Goal: Information Seeking & Learning: Learn about a topic

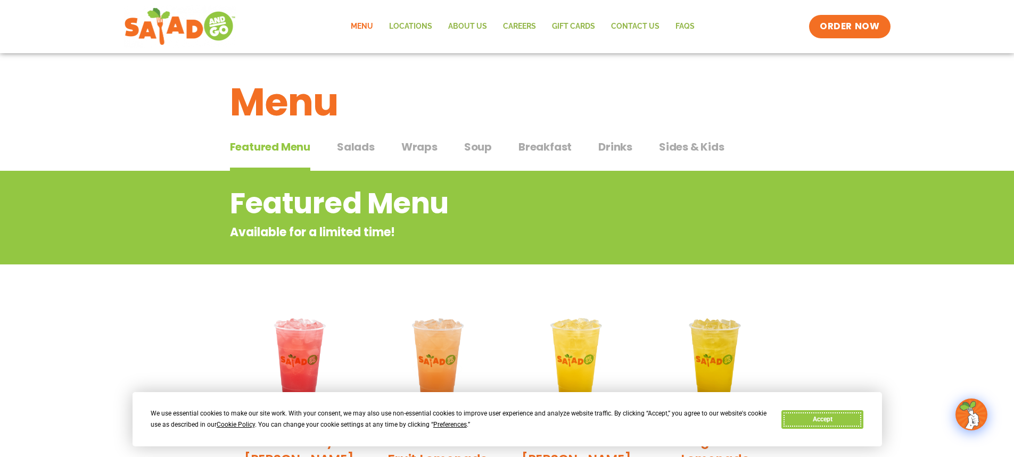
click at [806, 424] on button "Accept" at bounding box center [822, 419] width 82 height 19
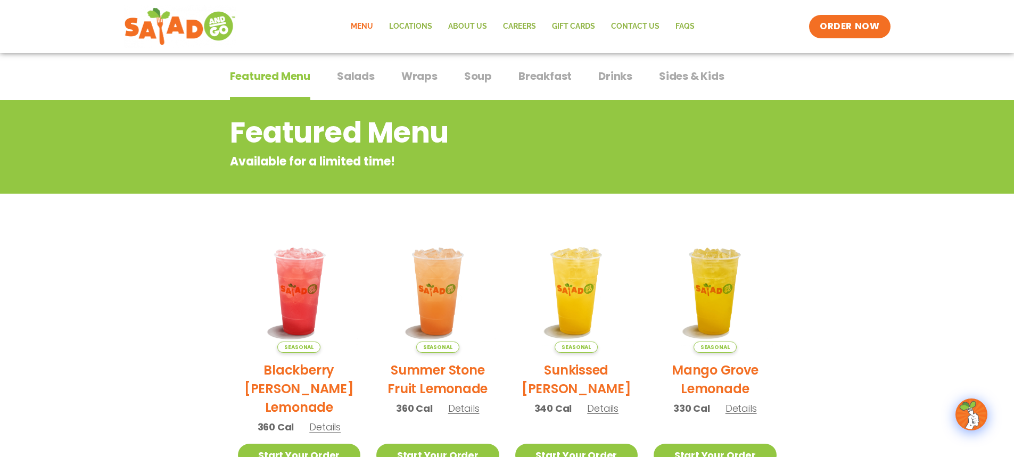
scroll to position [66, 0]
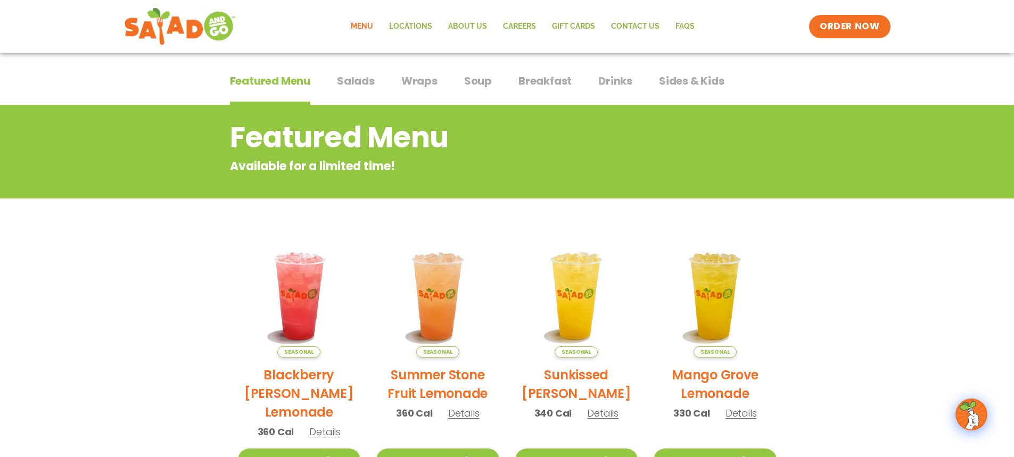
click at [423, 76] on span "Wraps" at bounding box center [419, 81] width 36 height 16
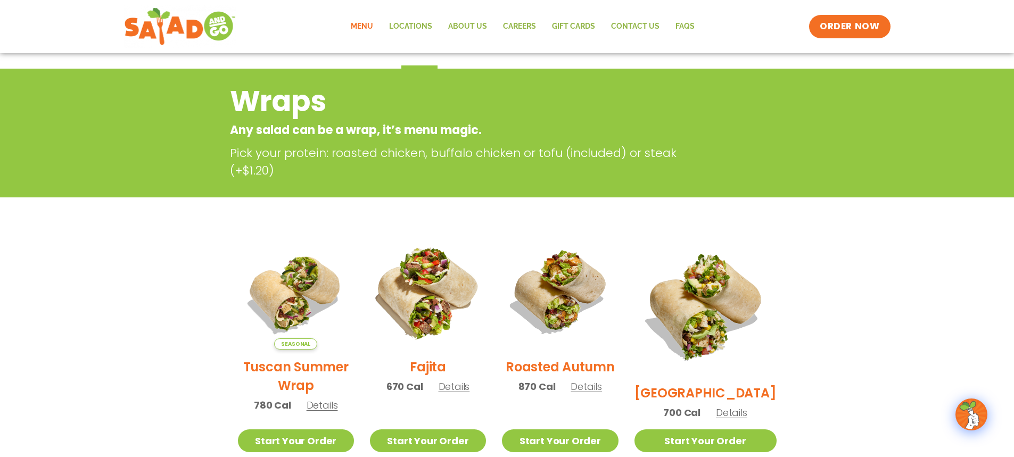
scroll to position [172, 0]
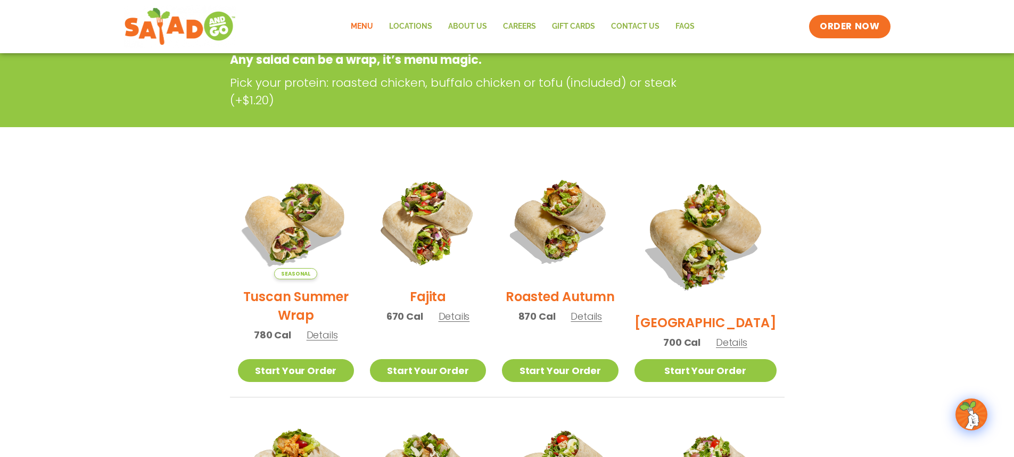
click at [303, 233] on img at bounding box center [295, 221] width 136 height 136
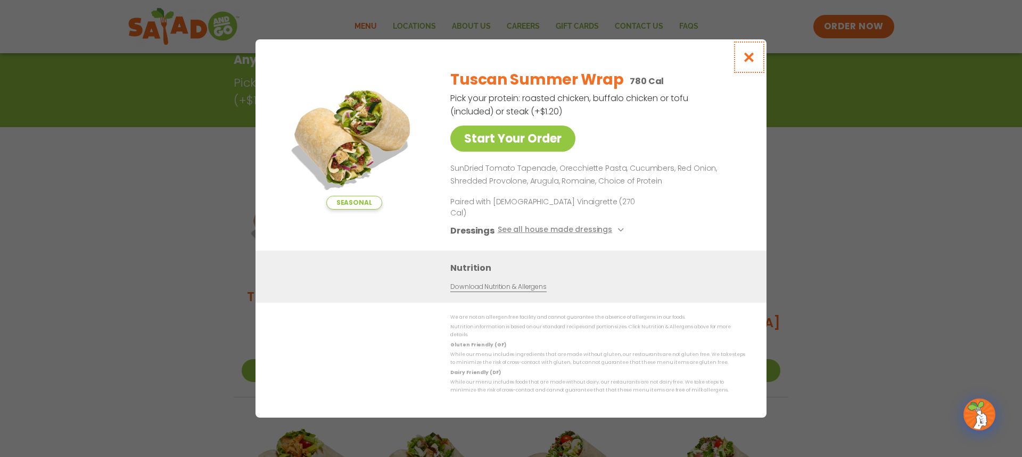
click at [752, 63] on icon "Close modal" at bounding box center [748, 57] width 13 height 11
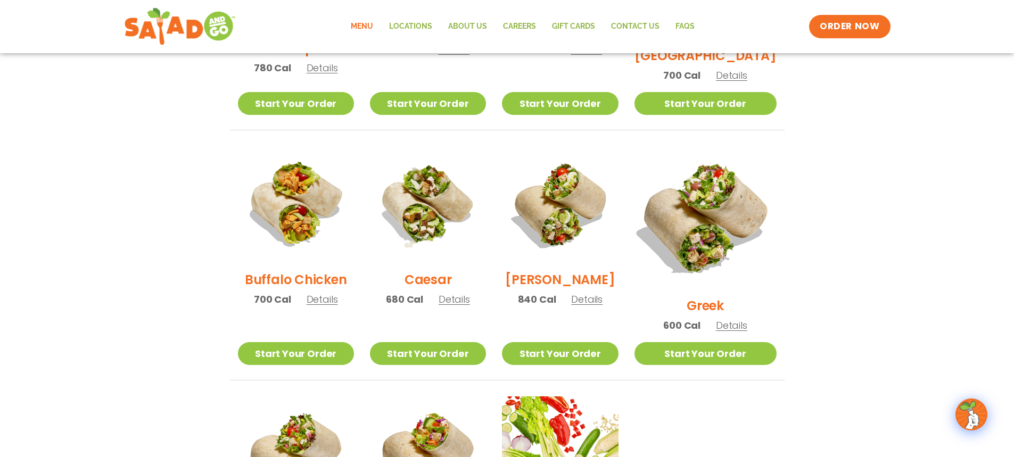
scroll to position [438, 0]
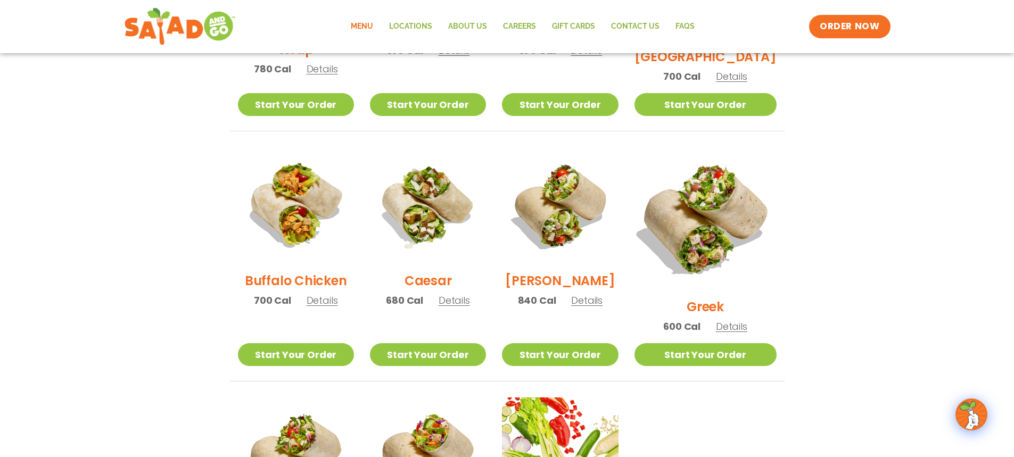
click at [729, 192] on img at bounding box center [705, 218] width 167 height 167
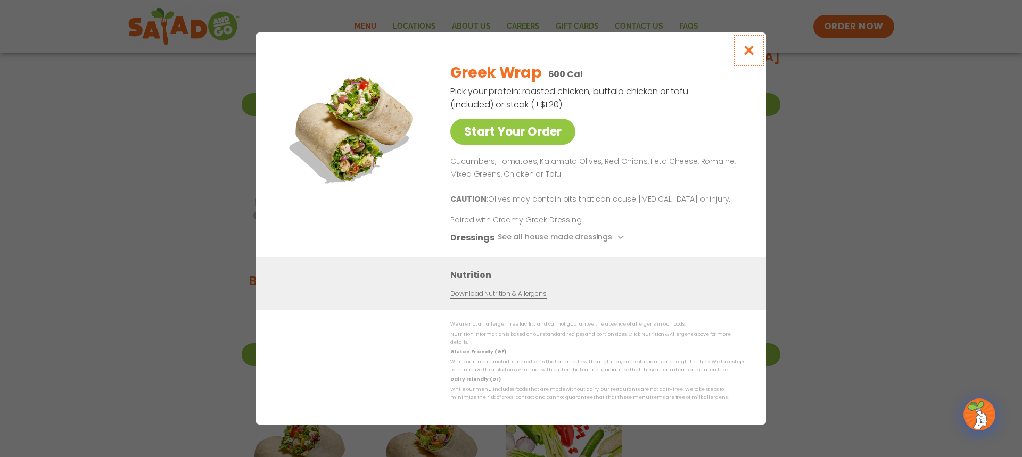
click at [749, 54] on icon "Close modal" at bounding box center [748, 50] width 13 height 11
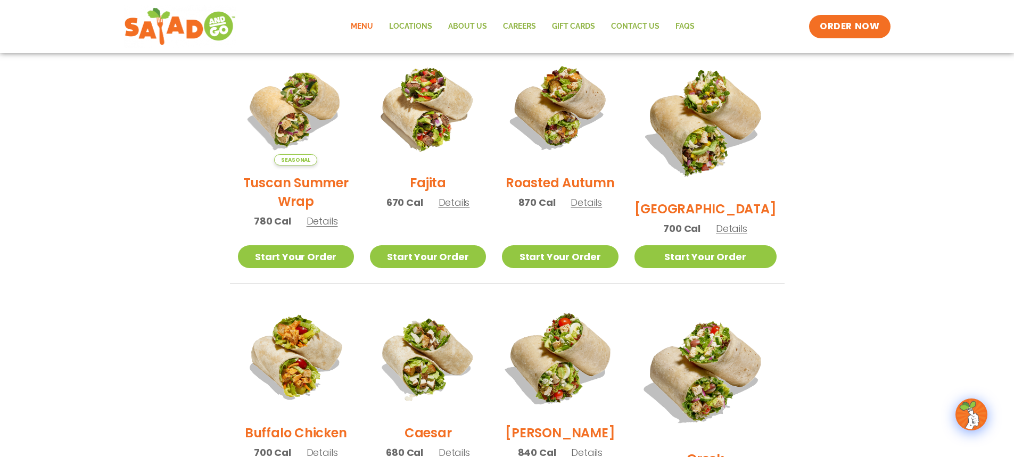
scroll to position [279, 0]
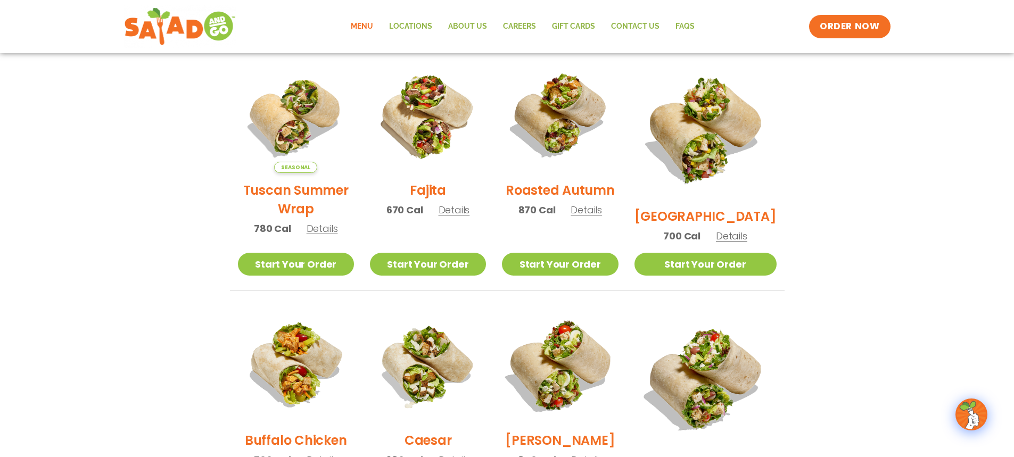
click at [592, 359] on img at bounding box center [560, 365] width 136 height 136
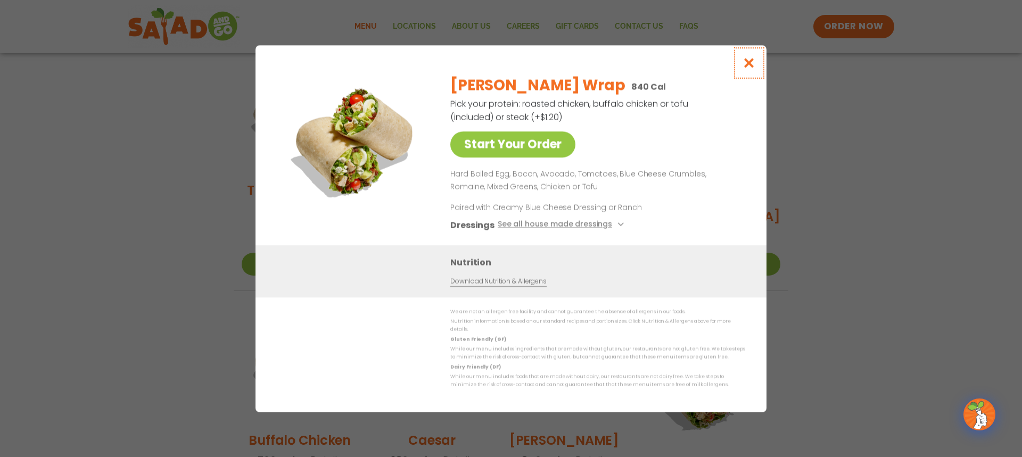
click at [749, 69] on icon "Close modal" at bounding box center [748, 62] width 13 height 11
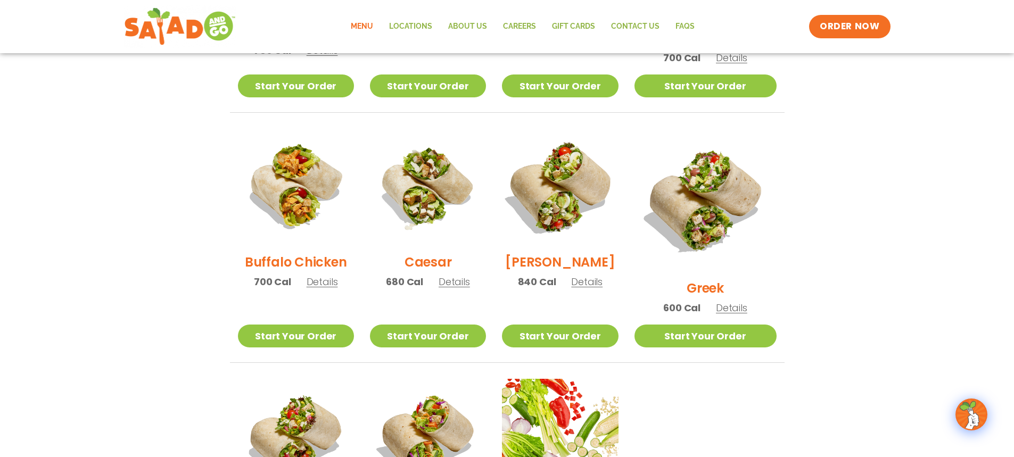
scroll to position [438, 0]
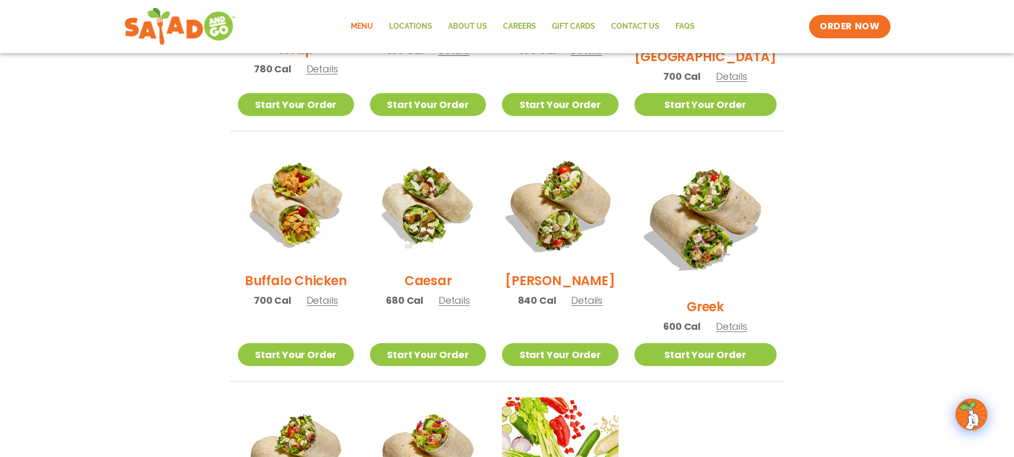
click at [575, 236] on img at bounding box center [560, 205] width 136 height 136
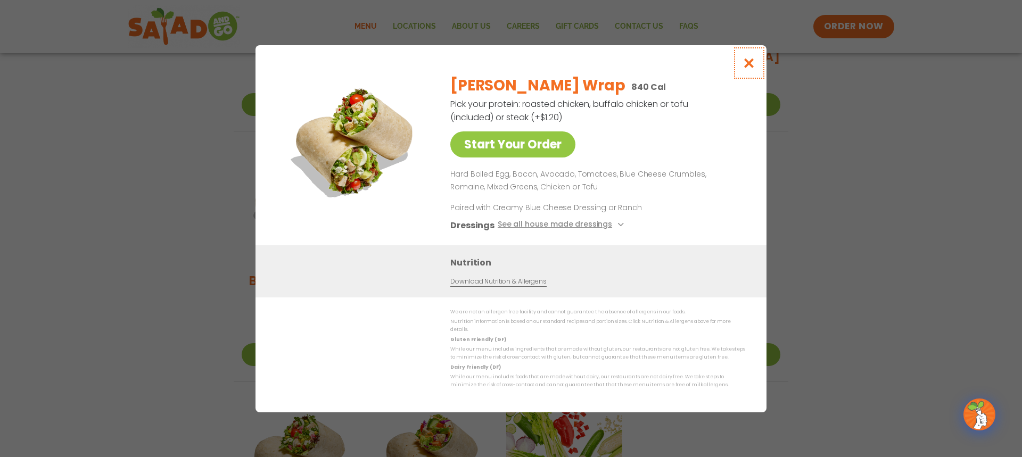
click at [749, 67] on icon "Close modal" at bounding box center [748, 62] width 13 height 11
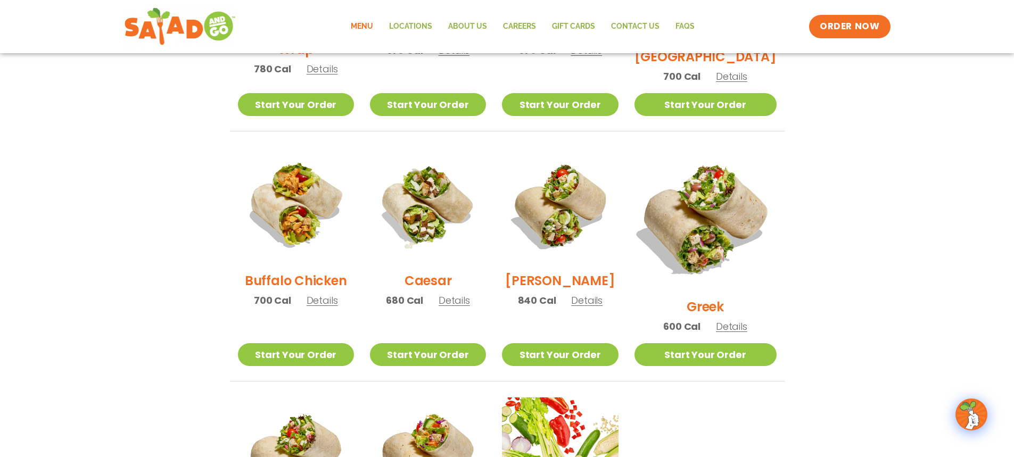
click at [725, 212] on img at bounding box center [705, 218] width 167 height 167
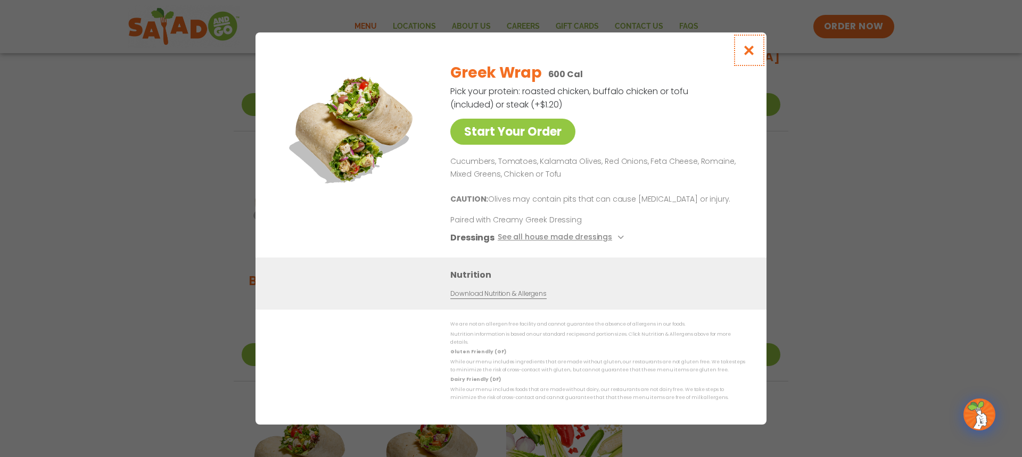
click at [747, 56] on icon "Close modal" at bounding box center [748, 50] width 13 height 11
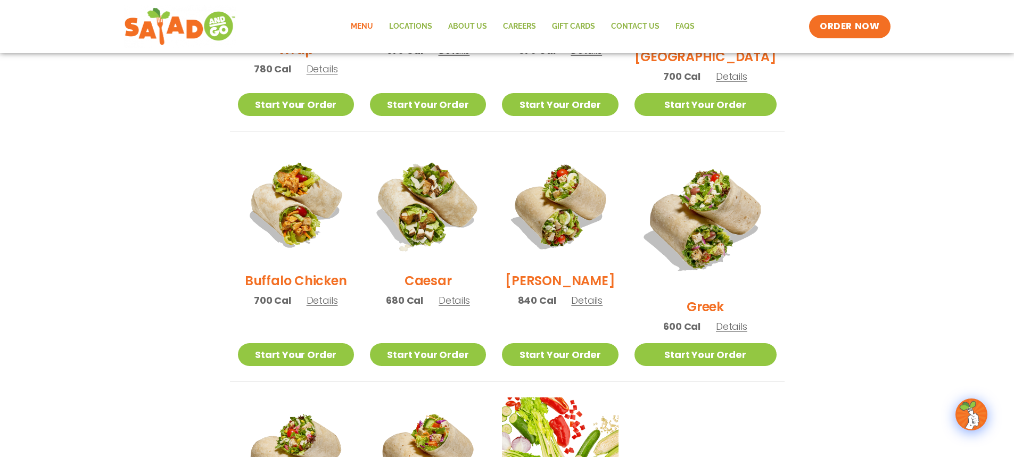
click at [455, 226] on img at bounding box center [428, 205] width 136 height 136
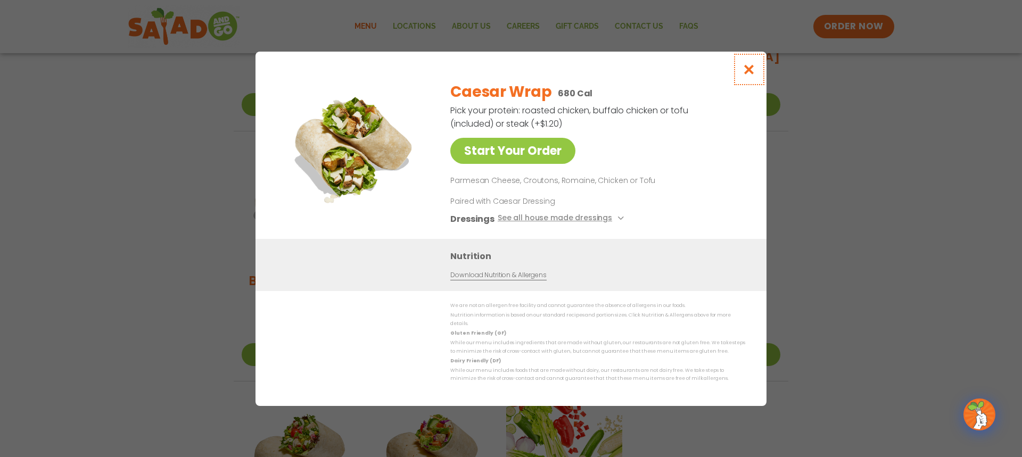
click at [749, 75] on icon "Close modal" at bounding box center [748, 69] width 13 height 11
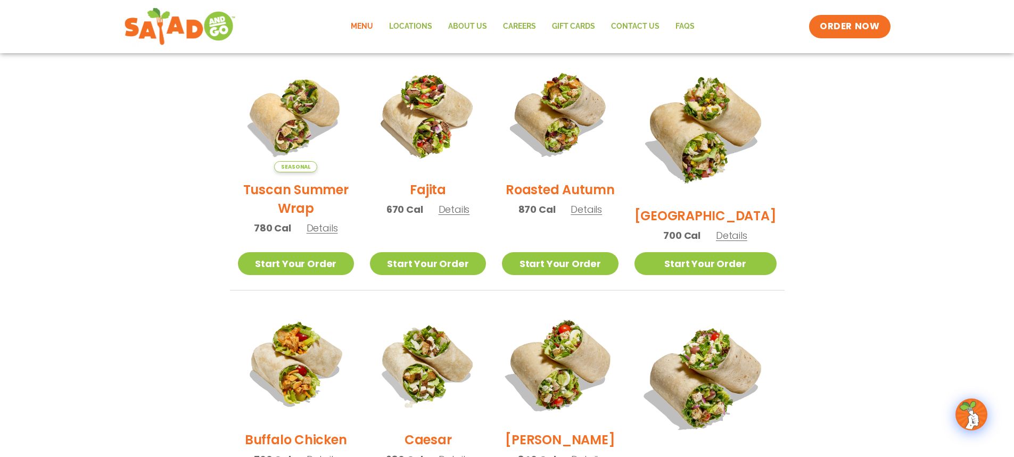
scroll to position [279, 0]
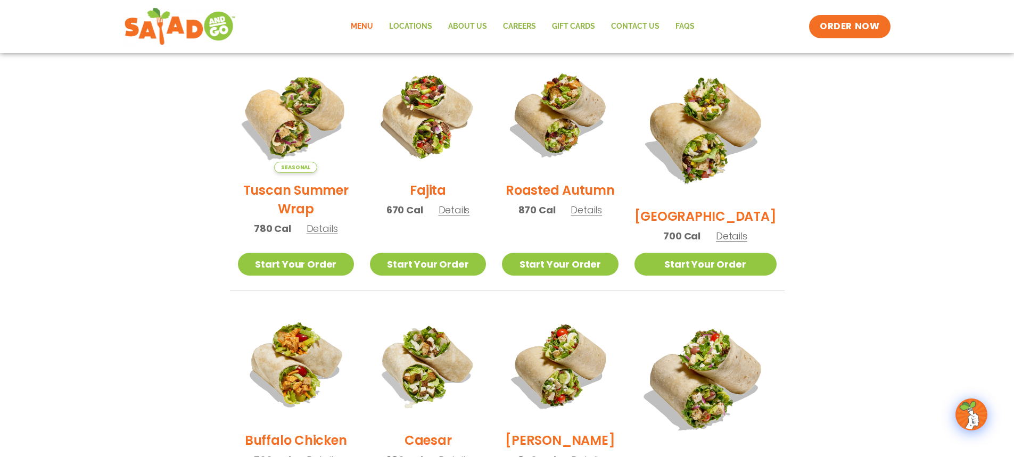
click at [309, 143] on img at bounding box center [295, 115] width 136 height 136
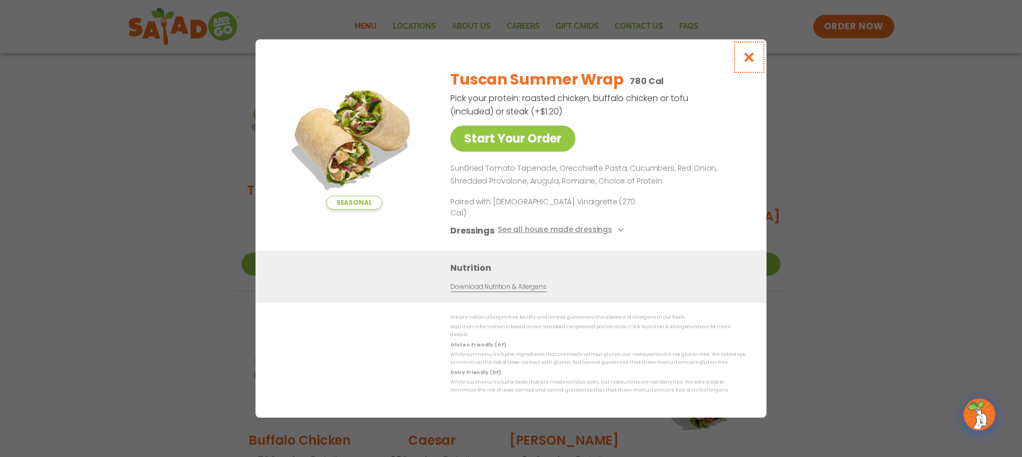
click at [751, 63] on icon "Close modal" at bounding box center [748, 57] width 13 height 11
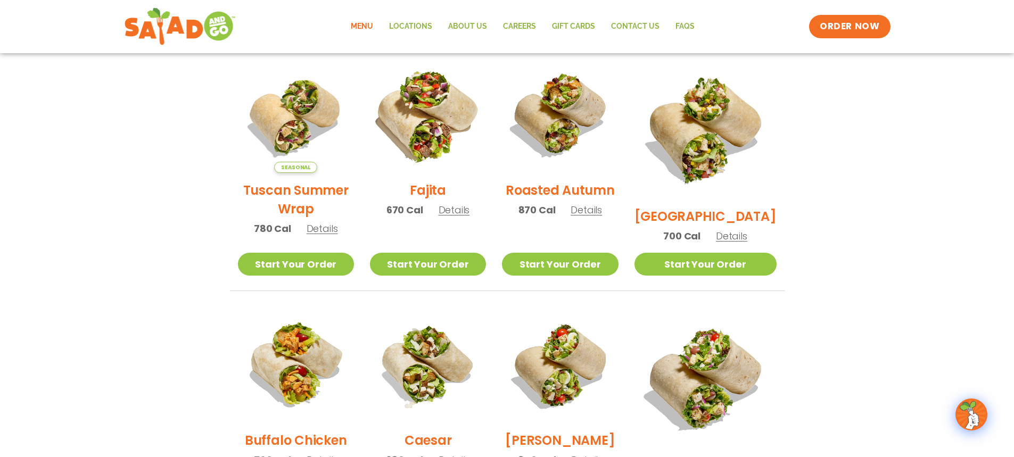
click at [437, 126] on img at bounding box center [428, 115] width 136 height 136
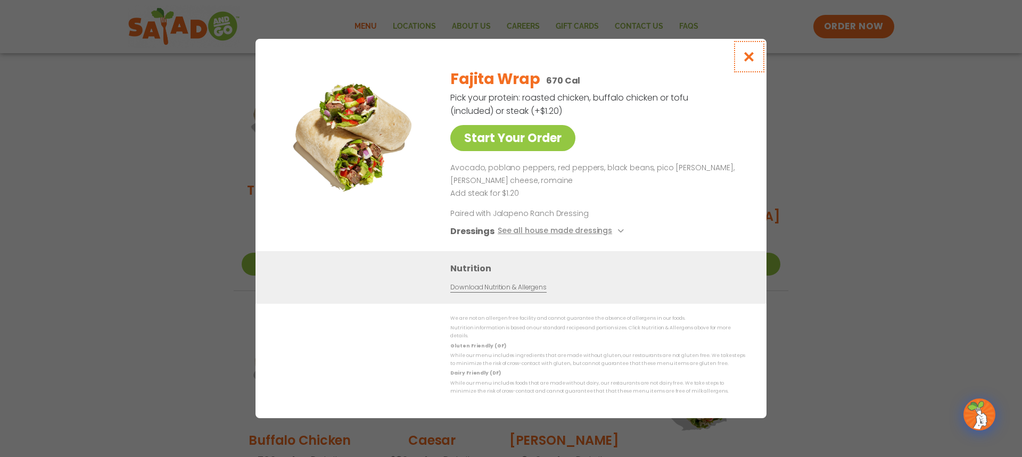
click at [750, 61] on icon "Close modal" at bounding box center [748, 56] width 13 height 11
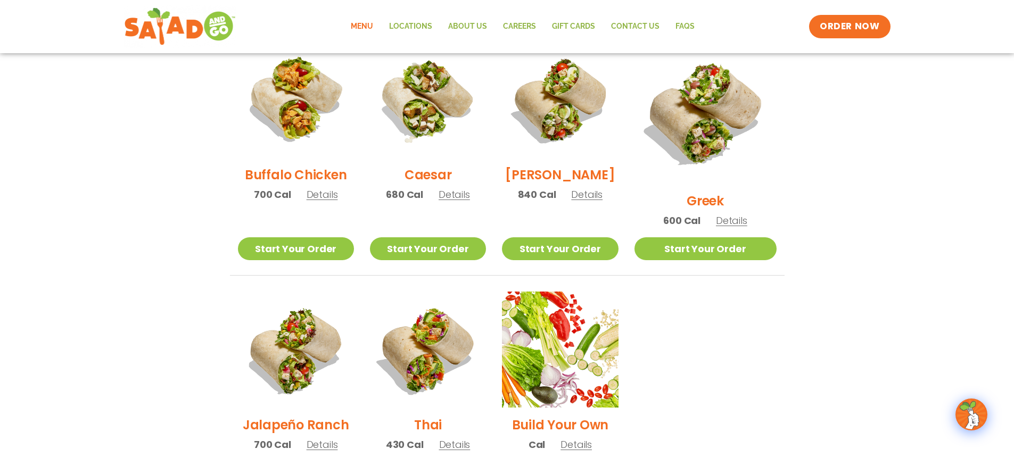
scroll to position [545, 0]
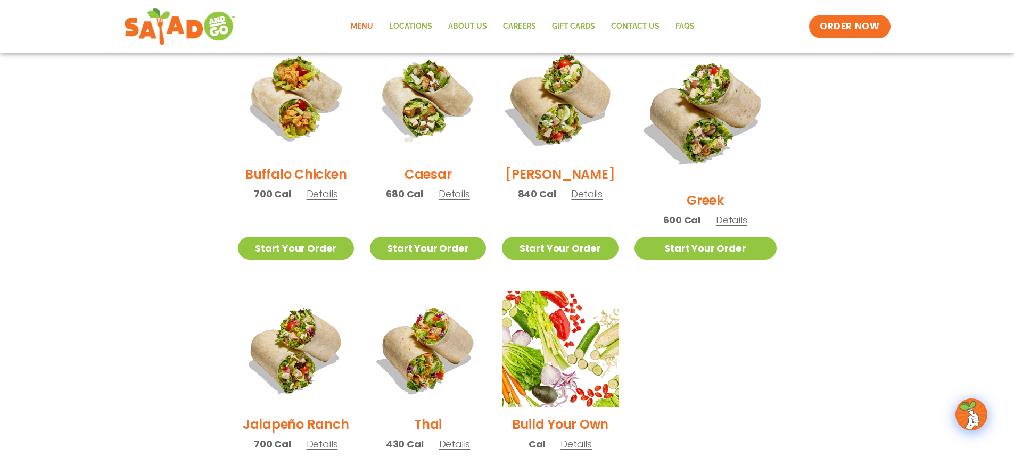
click at [598, 107] on img at bounding box center [560, 99] width 136 height 136
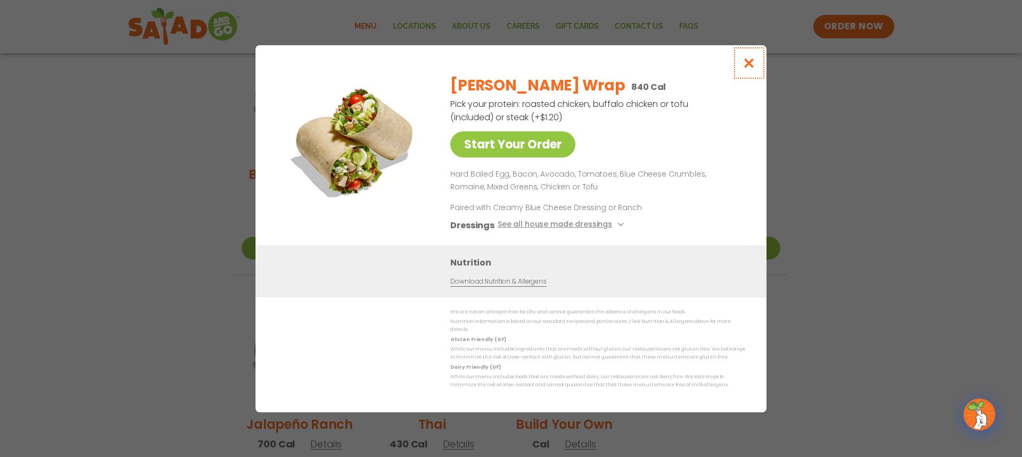
click at [751, 67] on icon "Close modal" at bounding box center [748, 62] width 13 height 11
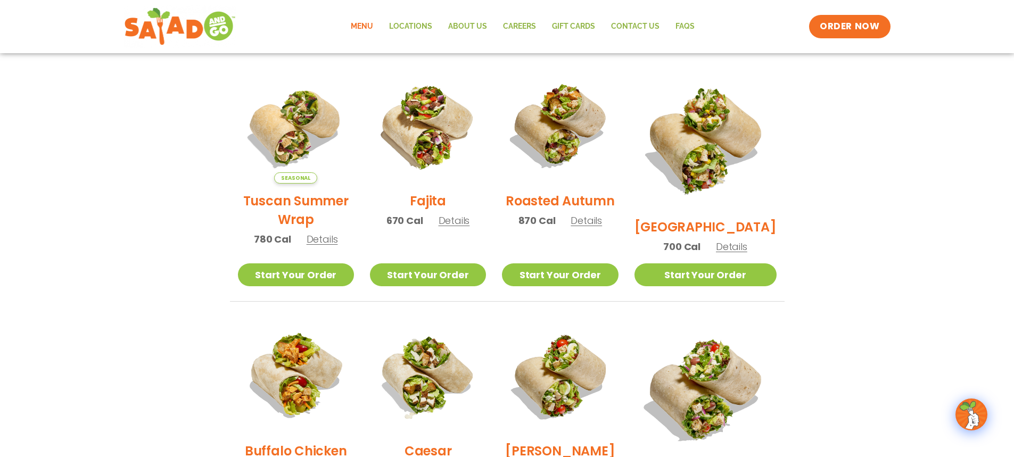
scroll to position [226, 0]
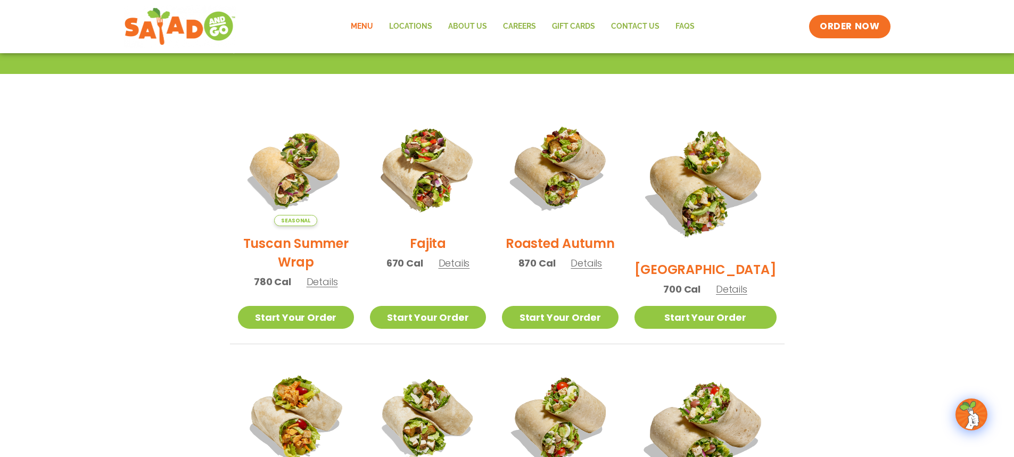
click at [570, 162] on img at bounding box center [560, 168] width 116 height 116
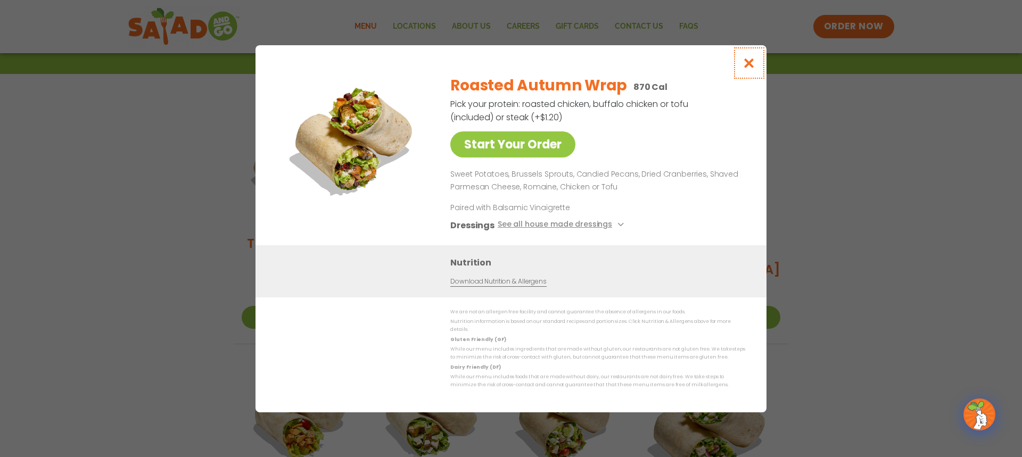
click at [745, 64] on icon "Close modal" at bounding box center [748, 62] width 13 height 11
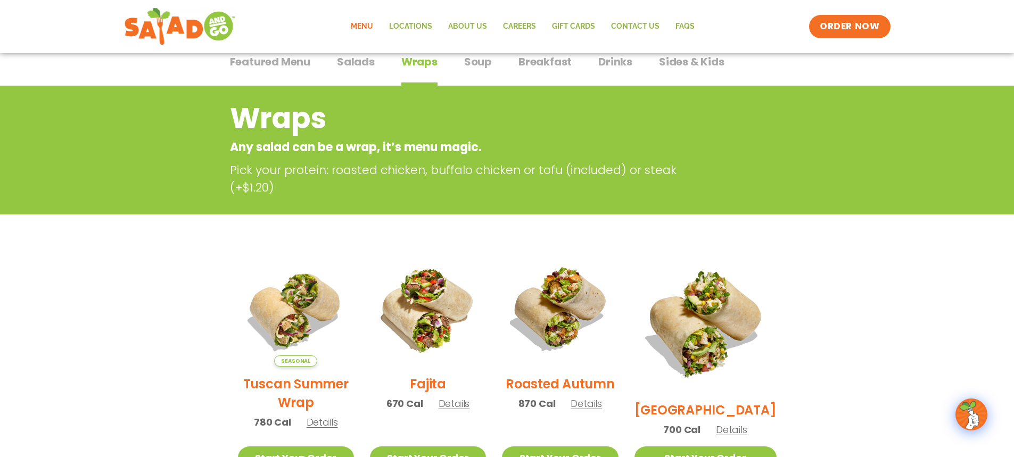
scroll to position [66, 0]
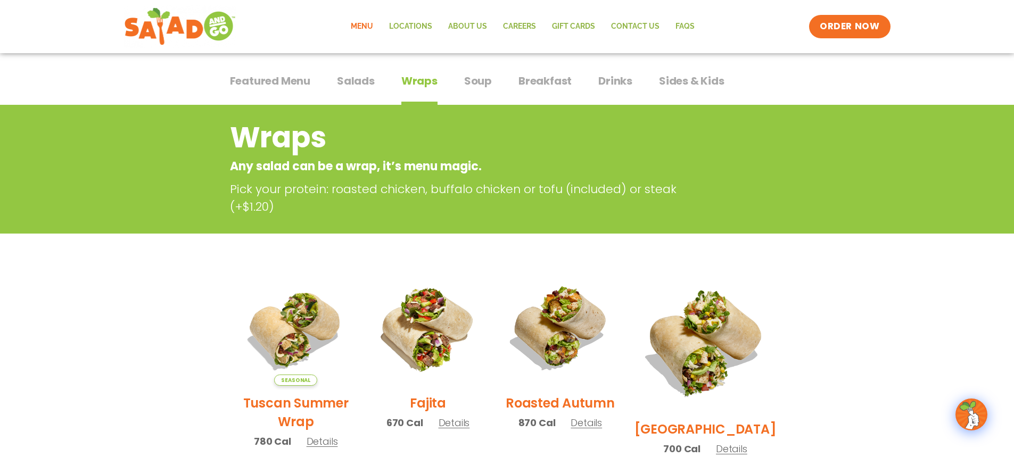
click at [311, 85] on div "Featured Menu Featured Menu Salads Salads Wraps Wraps Soup Soup Breakfast Break…" at bounding box center [507, 87] width 554 height 36
click at [304, 87] on span "Featured Menu" at bounding box center [270, 81] width 80 height 16
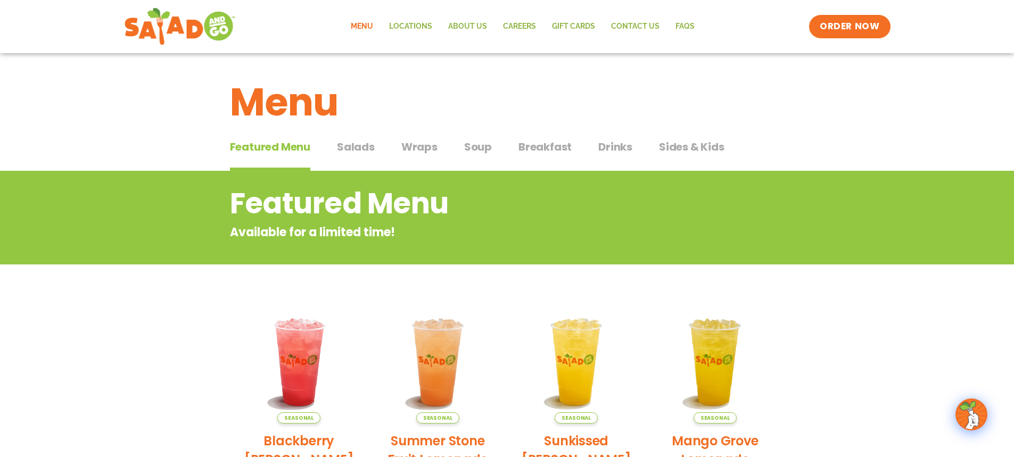
click at [345, 147] on span "Salads" at bounding box center [356, 147] width 38 height 16
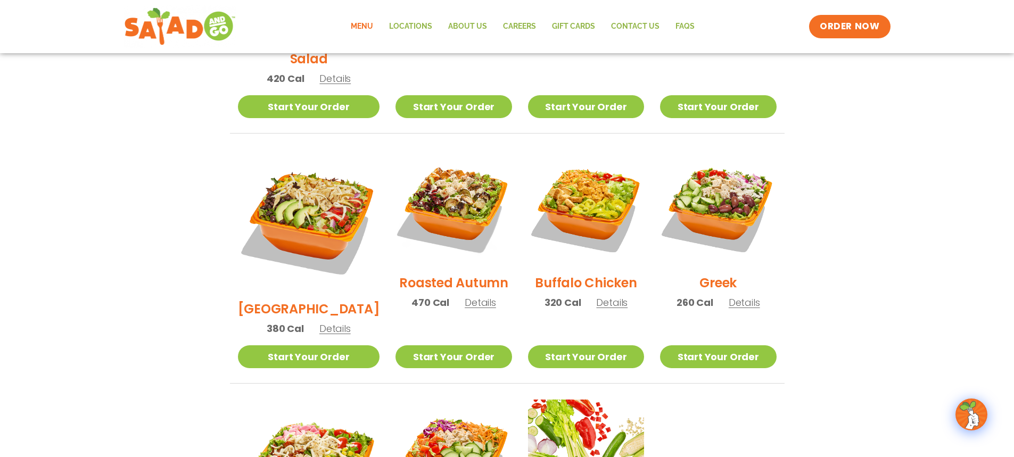
scroll to position [479, 0]
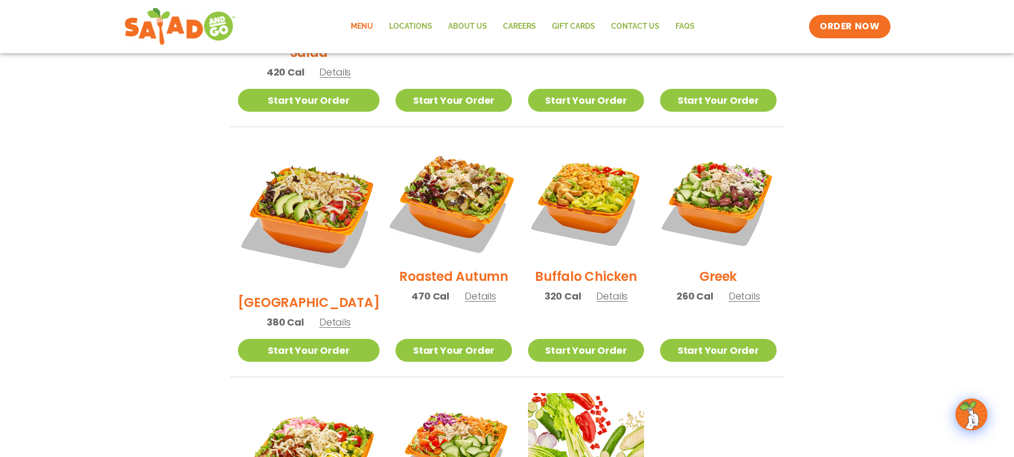
click at [441, 189] on img at bounding box center [453, 201] width 136 height 136
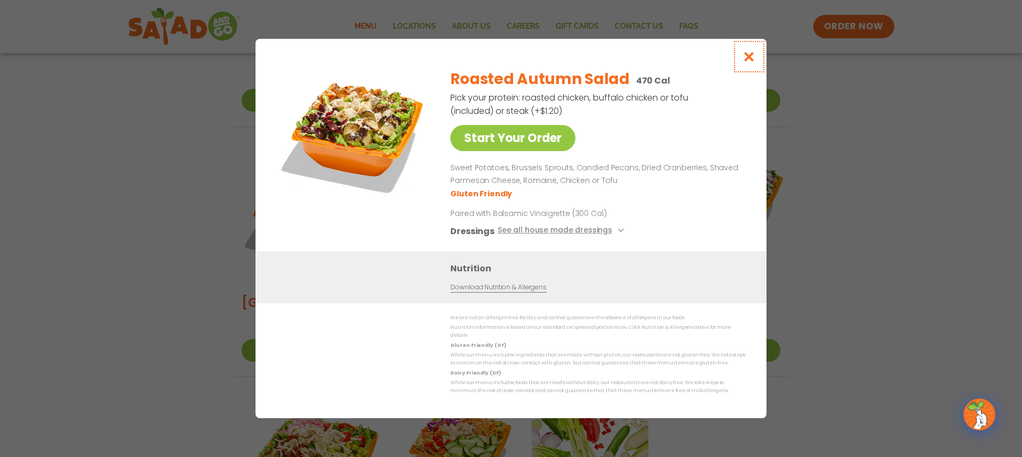
drag, startPoint x: 745, startPoint y: 61, endPoint x: 693, endPoint y: 203, distance: 151.3
click at [743, 74] on button "Close modal" at bounding box center [749, 57] width 35 height 36
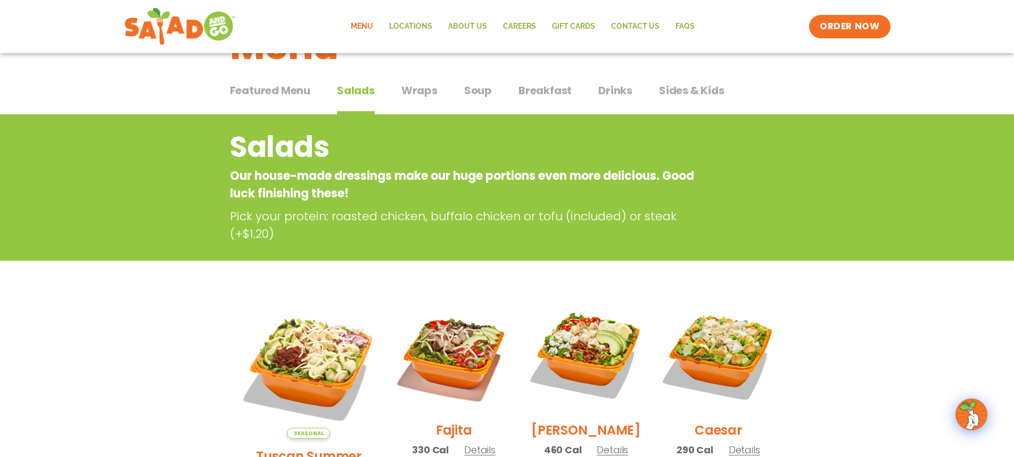
scroll to position [53, 0]
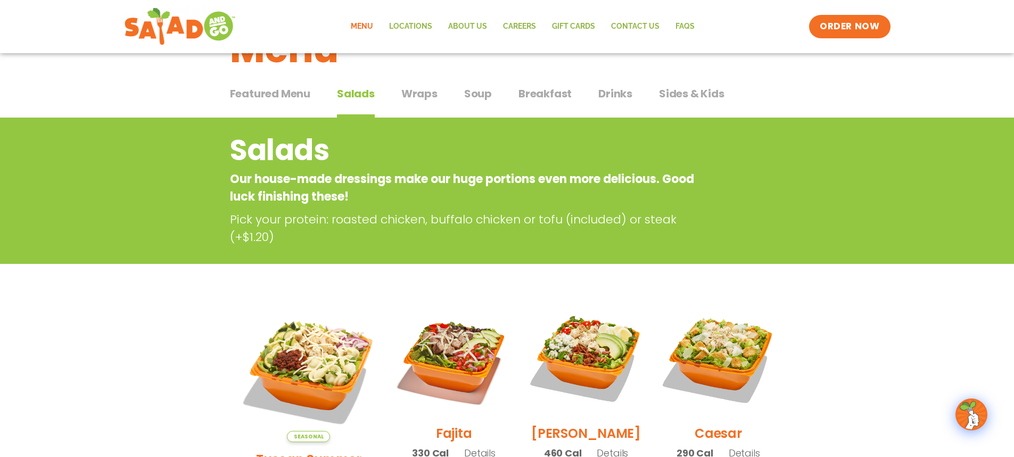
click at [679, 95] on span "Sides & Kids" at bounding box center [691, 94] width 65 height 16
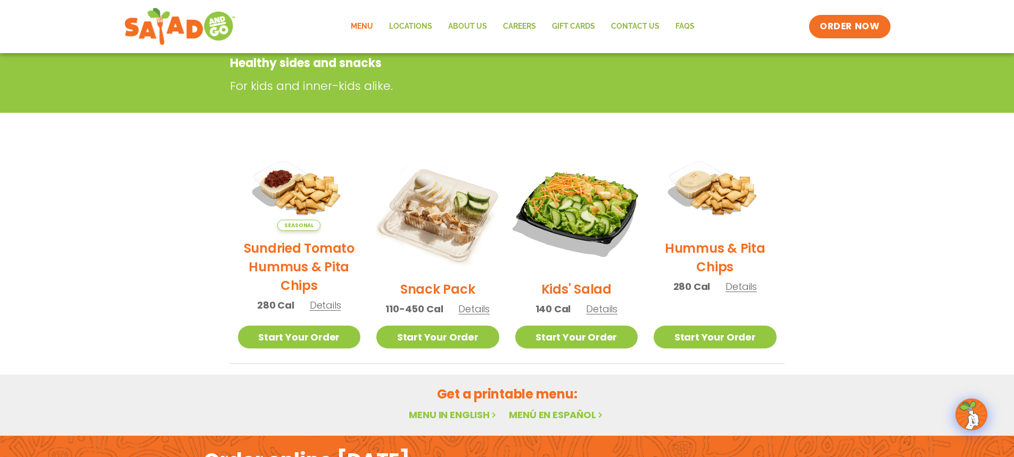
scroll to position [213, 0]
